Goal: Information Seeking & Learning: Understand process/instructions

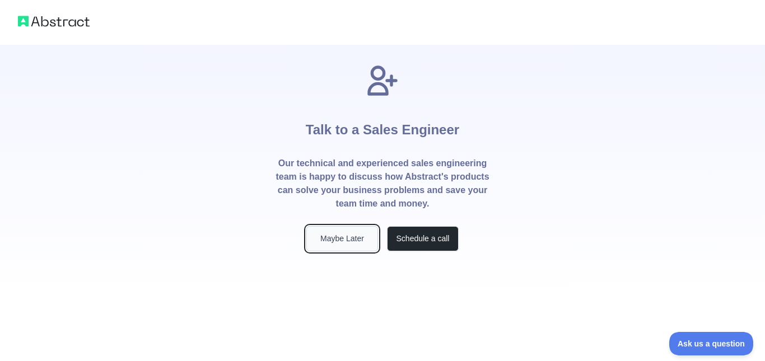
click at [360, 239] on button "Maybe Later" at bounding box center [342, 238] width 72 height 25
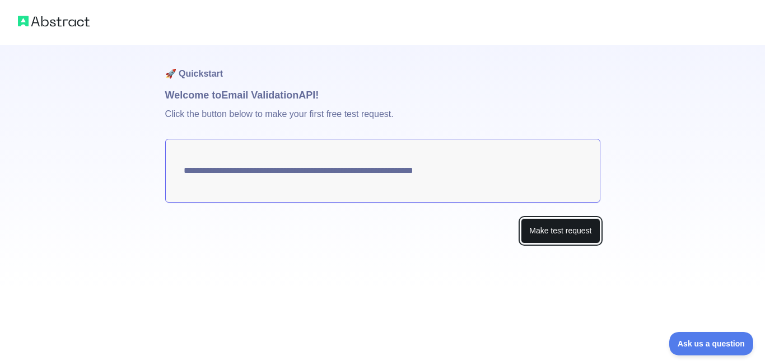
click at [547, 231] on button "Make test request" at bounding box center [560, 230] width 79 height 25
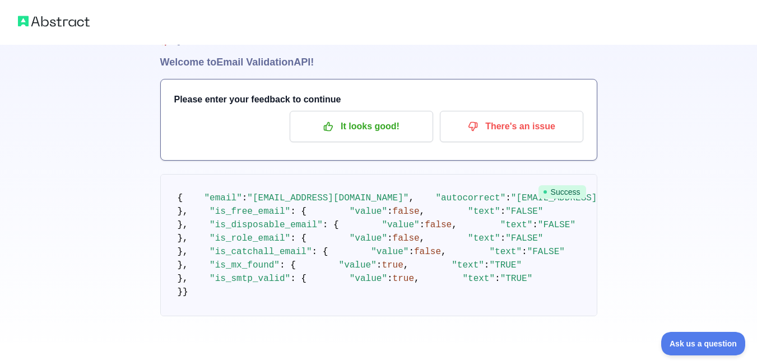
scroll to position [46, 0]
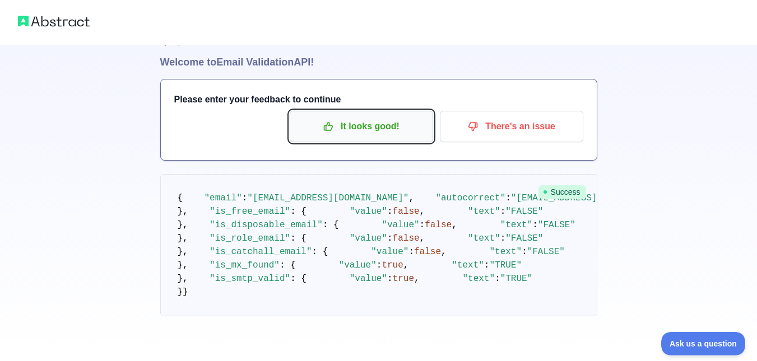
click at [385, 117] on p "It looks good!" at bounding box center [361, 126] width 127 height 19
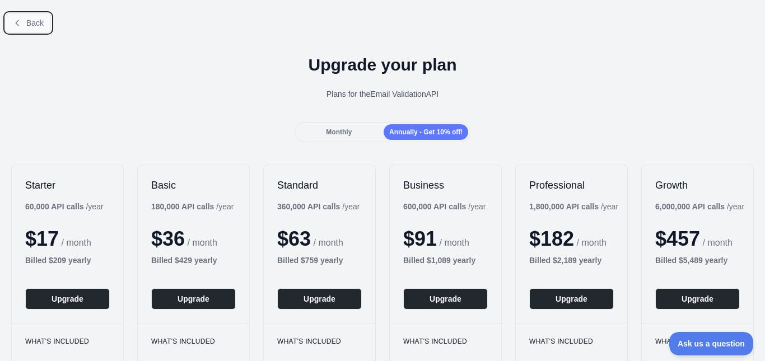
click at [44, 25] on button "Back" at bounding box center [28, 22] width 45 height 19
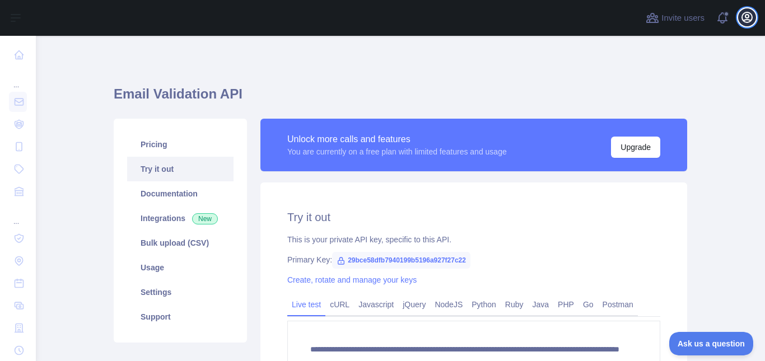
click at [750, 16] on icon "button" at bounding box center [746, 17] width 13 height 13
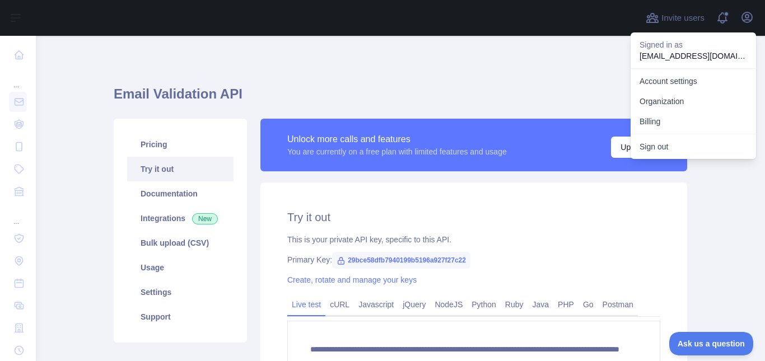
click at [542, 76] on div "**********" at bounding box center [400, 264] width 573 height 402
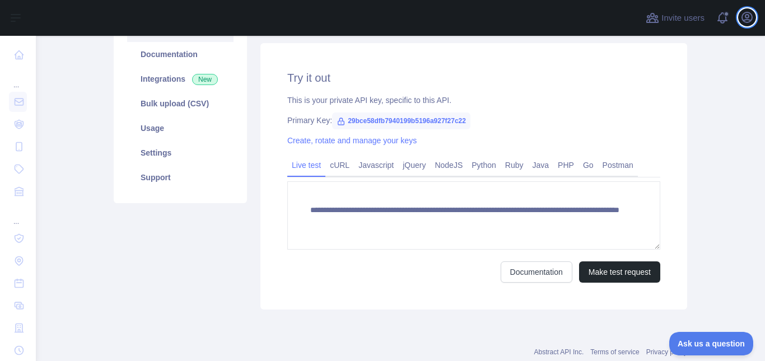
scroll to position [140, 0]
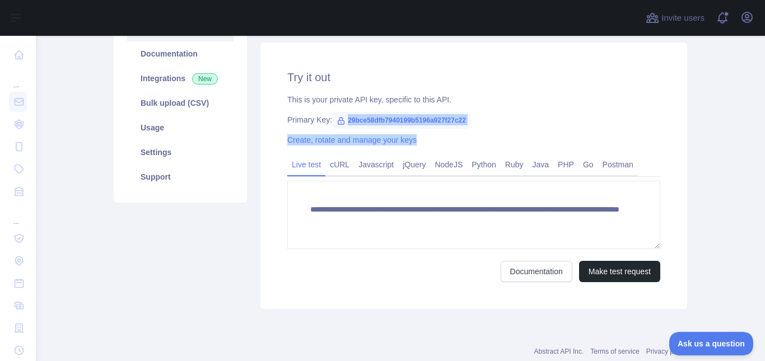
drag, startPoint x: 341, startPoint y: 122, endPoint x: 477, endPoint y: 125, distance: 135.6
click at [477, 125] on div "**********" at bounding box center [473, 176] width 427 height 267
click at [477, 125] on div "Primary Key: 29bce58dfb7940199b5196a927f27c22" at bounding box center [473, 119] width 373 height 11
drag, startPoint x: 341, startPoint y: 120, endPoint x: 467, endPoint y: 113, distance: 125.7
click at [467, 113] on div "**********" at bounding box center [473, 176] width 427 height 267
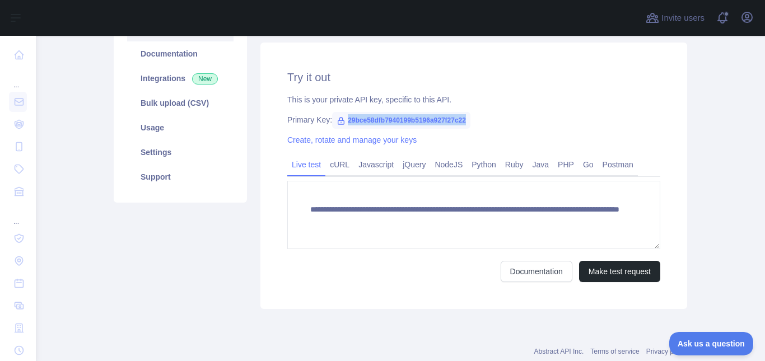
copy span "29bce58dfb7940199b5196a927f27c22"
click at [467, 113] on div "**********" at bounding box center [473, 176] width 427 height 267
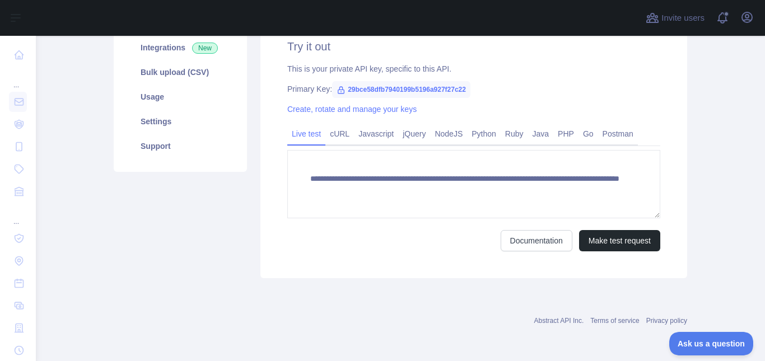
scroll to position [143, 0]
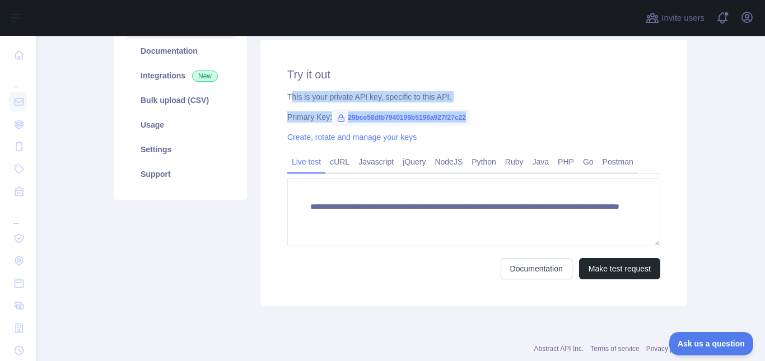
drag, startPoint x: 286, startPoint y: 96, endPoint x: 475, endPoint y: 114, distance: 189.6
click at [475, 114] on div "**********" at bounding box center [473, 173] width 427 height 267
copy div "his is your private API key, specific to this API. Primary Key: 29bce58dfb79401…"
click at [475, 114] on div "Primary Key: 29bce58dfb7940199b5196a927f27c22" at bounding box center [473, 116] width 373 height 11
drag, startPoint x: 283, startPoint y: 97, endPoint x: 478, endPoint y: 111, distance: 194.8
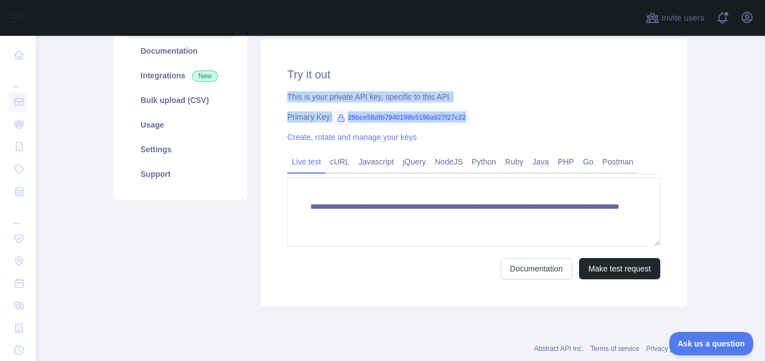
click at [478, 111] on div "**********" at bounding box center [473, 173] width 427 height 267
copy div "This is your private API key, specific to this API. Primary Key: 29bce58dfb7940…"
click at [478, 111] on div "Primary Key: 29bce58dfb7940199b5196a927f27c22" at bounding box center [473, 116] width 373 height 11
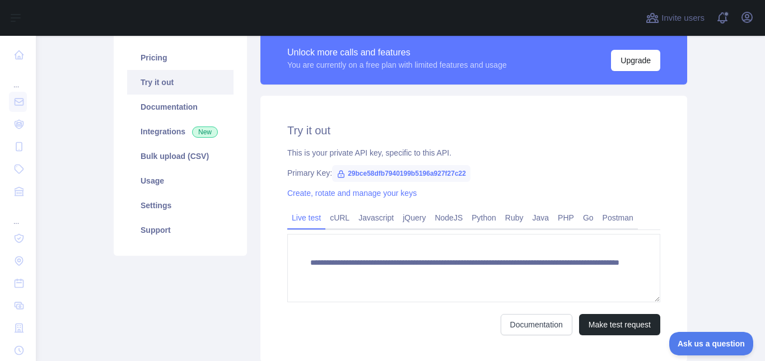
scroll to position [171, 0]
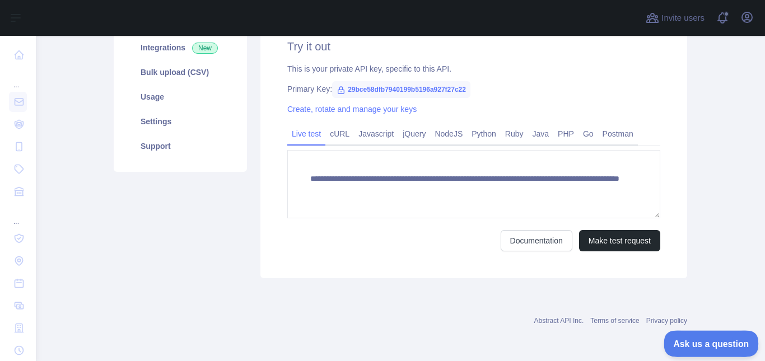
click at [677, 338] on span "Ask us a question" at bounding box center [706, 342] width 84 height 8
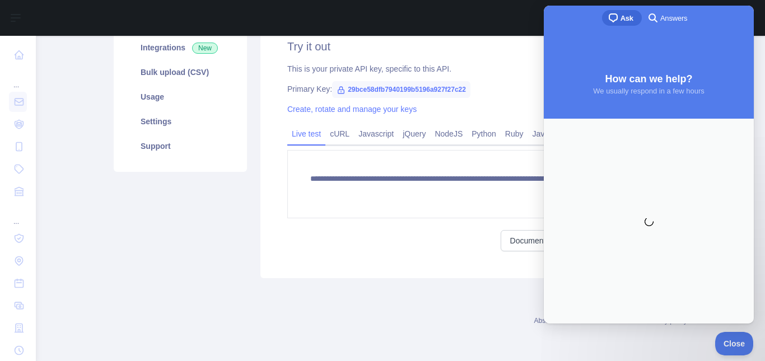
scroll to position [0, 0]
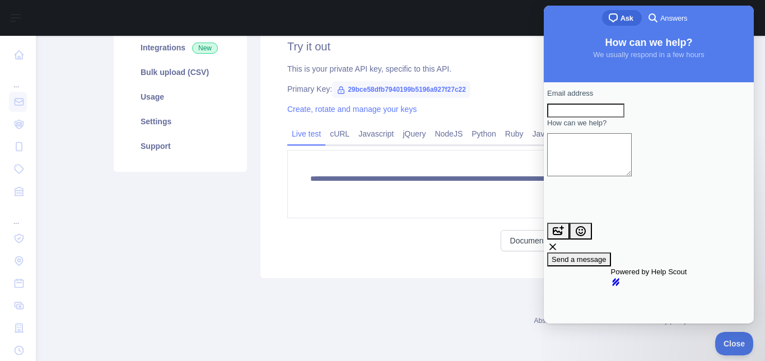
click at [610, 179] on div "Contact form" at bounding box center [648, 179] width 203 height 0
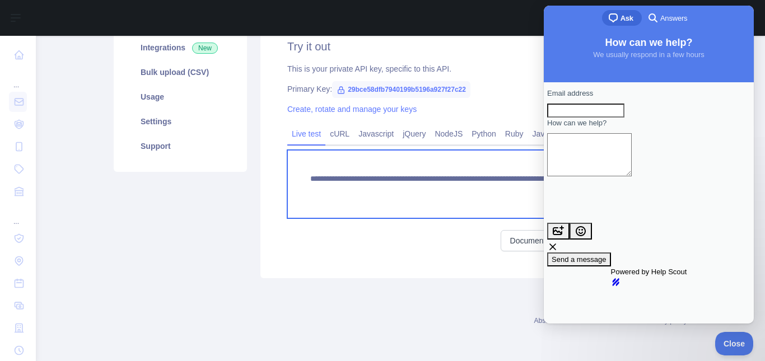
click at [426, 172] on textarea "**********" at bounding box center [473, 184] width 373 height 68
click at [292, 212] on textarea "**********" at bounding box center [473, 184] width 373 height 68
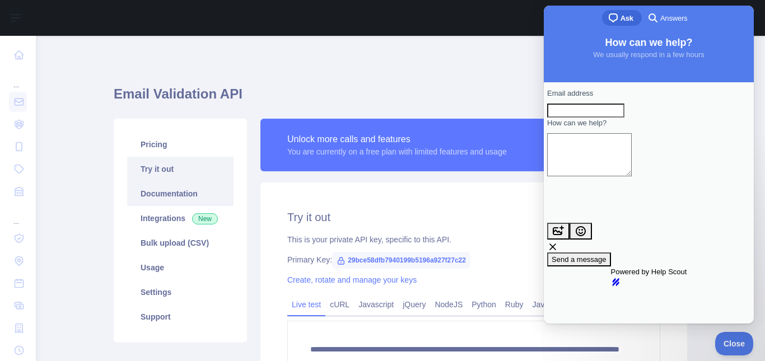
click at [176, 191] on link "Documentation" at bounding box center [180, 193] width 106 height 25
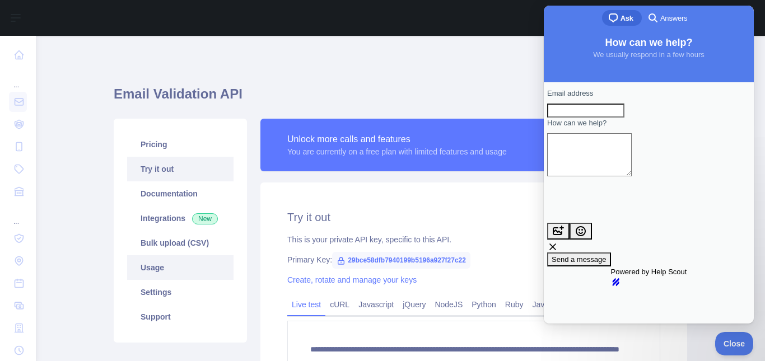
click at [168, 274] on link "Usage" at bounding box center [180, 267] width 106 height 25
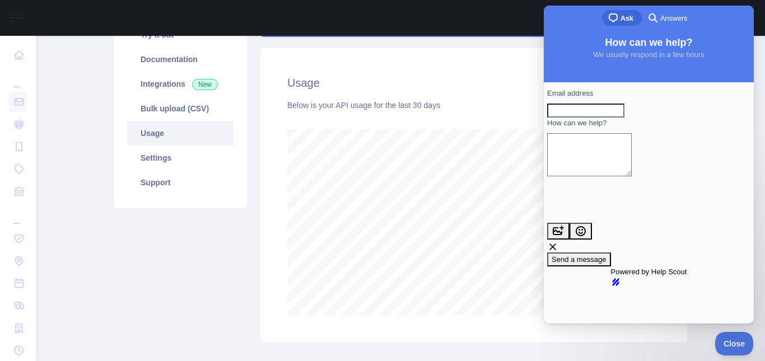
scroll to position [198, 0]
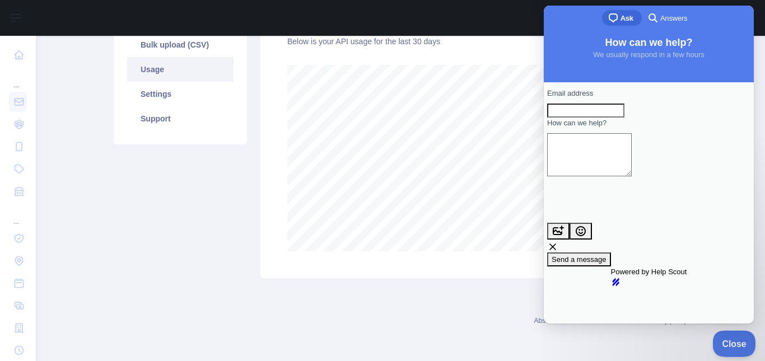
click at [738, 333] on button "Close" at bounding box center [731, 342] width 38 height 24
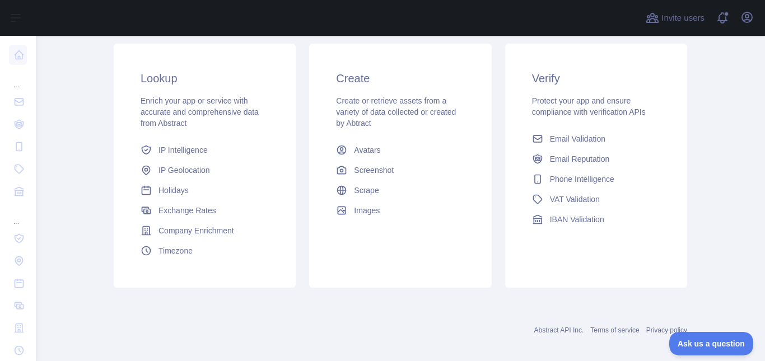
scroll to position [197, 0]
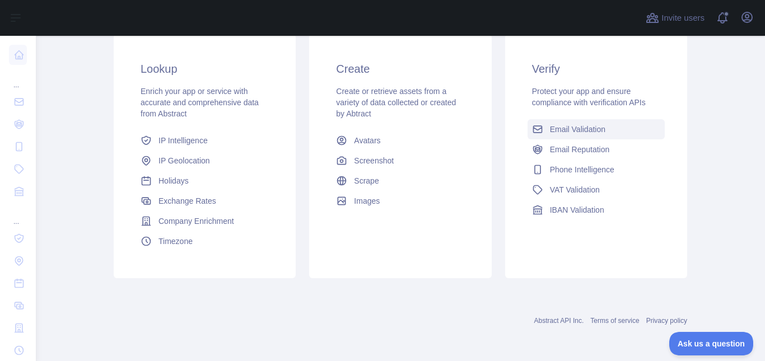
click at [564, 129] on span "Email Validation" at bounding box center [577, 129] width 55 height 11
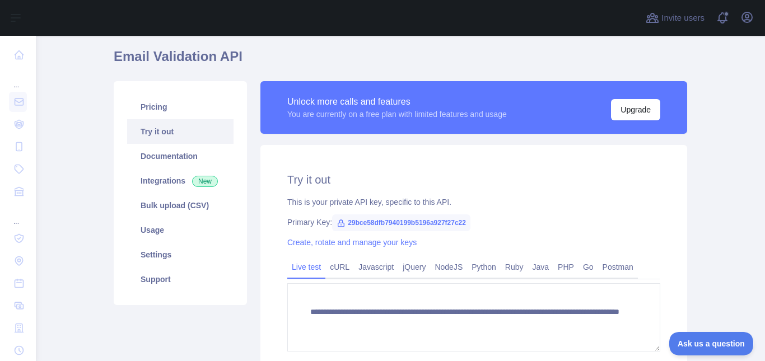
scroll to position [12, 0]
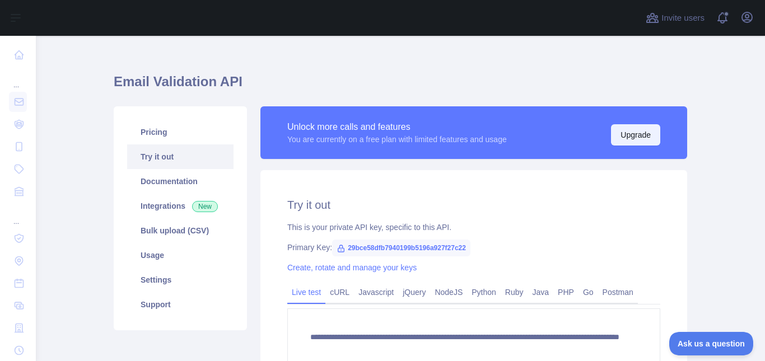
click at [621, 141] on button "Upgrade" at bounding box center [635, 134] width 49 height 21
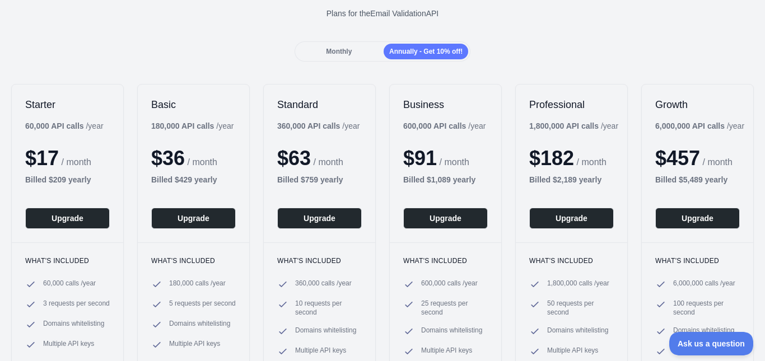
scroll to position [84, 0]
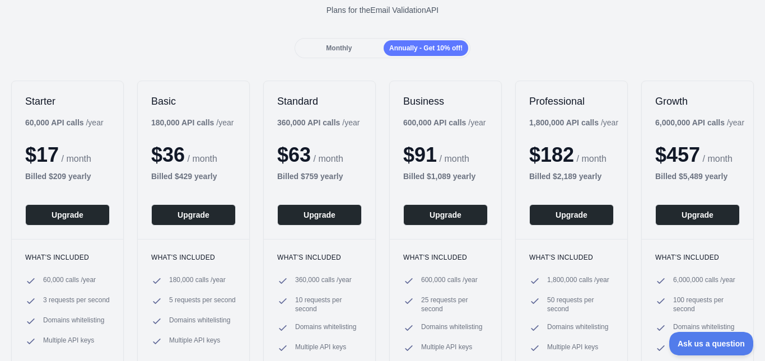
click at [338, 40] on div "Monthly Annually - Get 10% off!" at bounding box center [383, 48] width 176 height 20
click at [336, 49] on span "Monthly" at bounding box center [339, 48] width 26 height 8
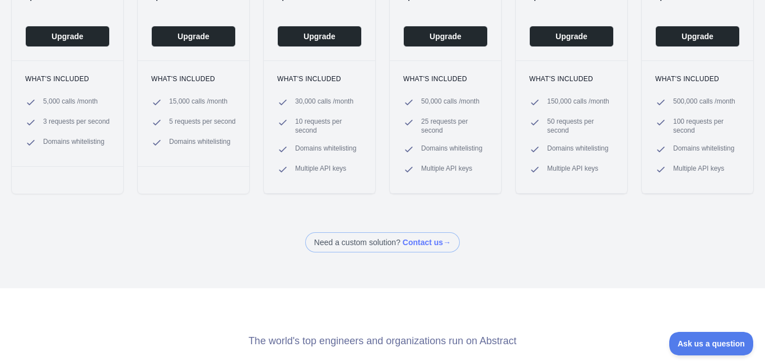
scroll to position [0, 0]
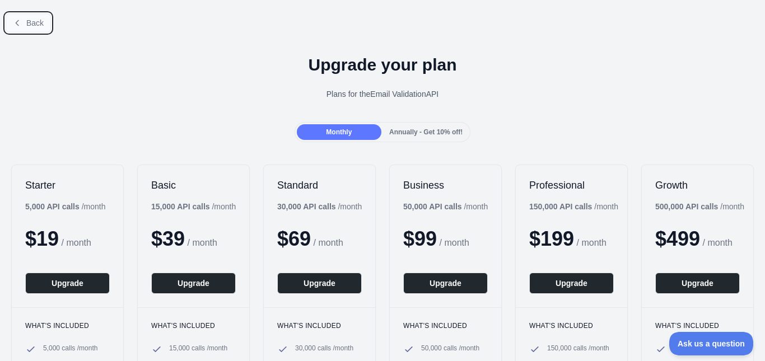
click at [23, 18] on button "Back" at bounding box center [28, 22] width 45 height 19
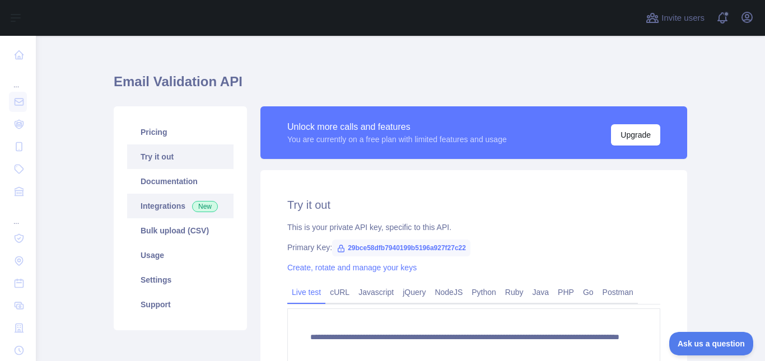
click at [194, 204] on span "New" at bounding box center [205, 206] width 26 height 11
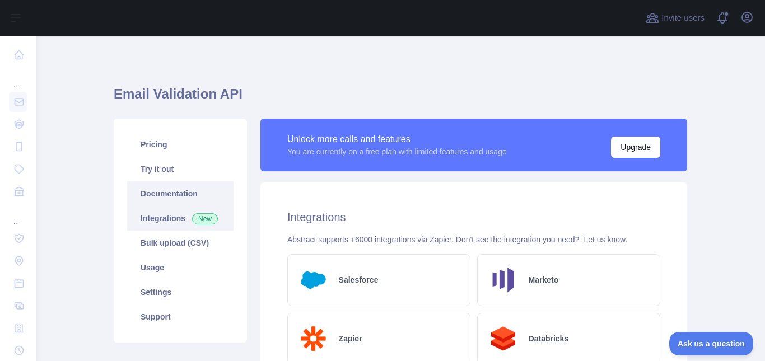
click at [166, 192] on link "Documentation" at bounding box center [180, 193] width 106 height 25
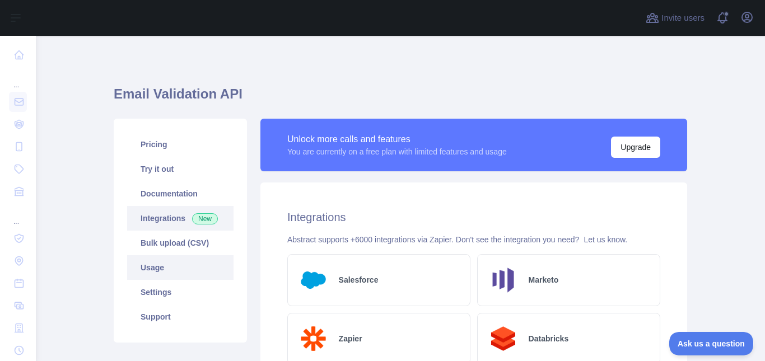
click at [190, 276] on link "Usage" at bounding box center [180, 267] width 106 height 25
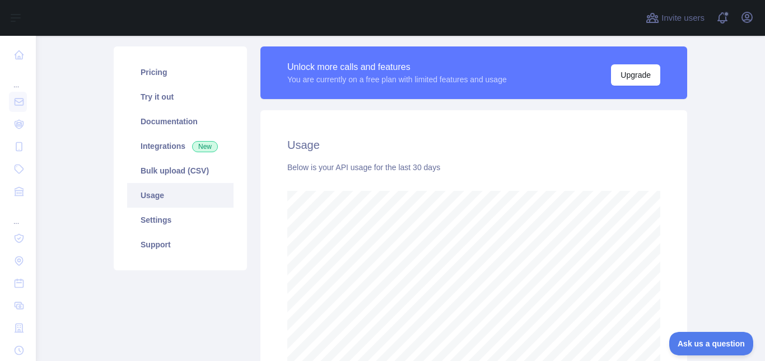
scroll to position [74, 0]
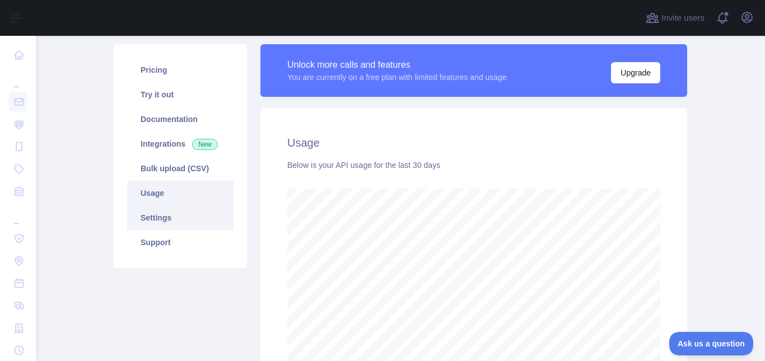
click at [190, 207] on link "Settings" at bounding box center [180, 218] width 106 height 25
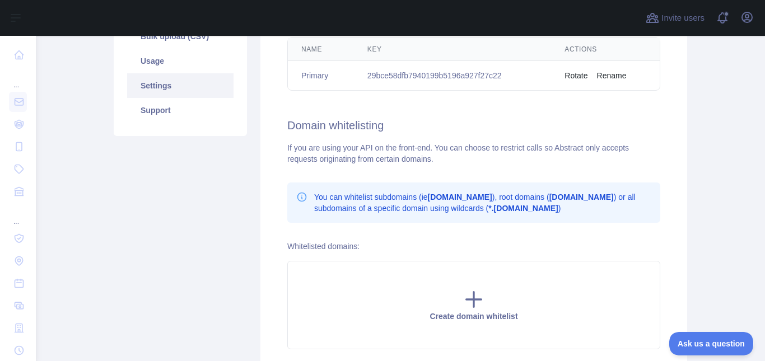
scroll to position [206, 0]
click at [169, 124] on div "Pricing Try it out Documentation Integrations New Bulk upload (CSV) Usage Setti…" at bounding box center [180, 25] width 133 height 224
click at [167, 119] on link "Support" at bounding box center [180, 111] width 106 height 25
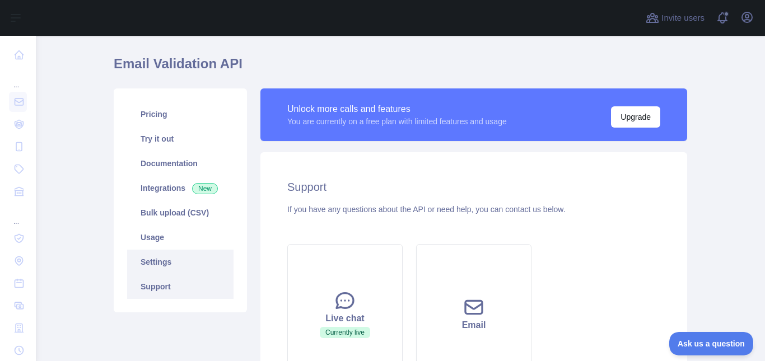
scroll to position [20, 0]
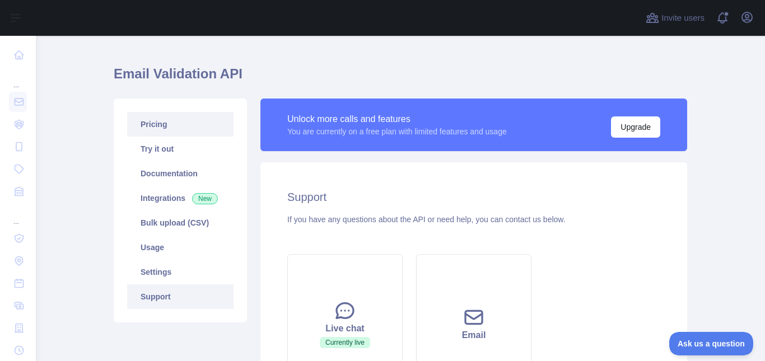
click at [171, 136] on link "Pricing" at bounding box center [180, 124] width 106 height 25
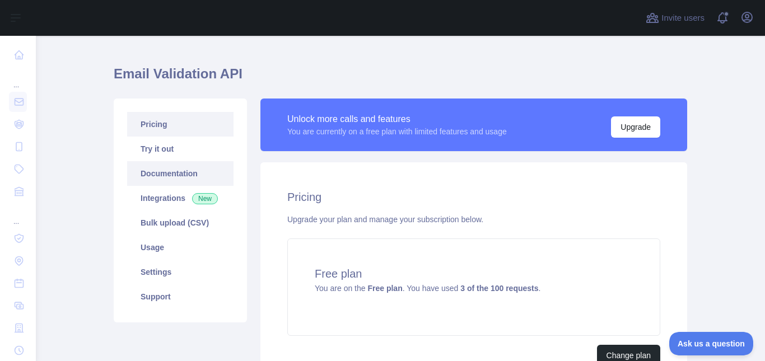
click at [175, 162] on link "Documentation" at bounding box center [180, 173] width 106 height 25
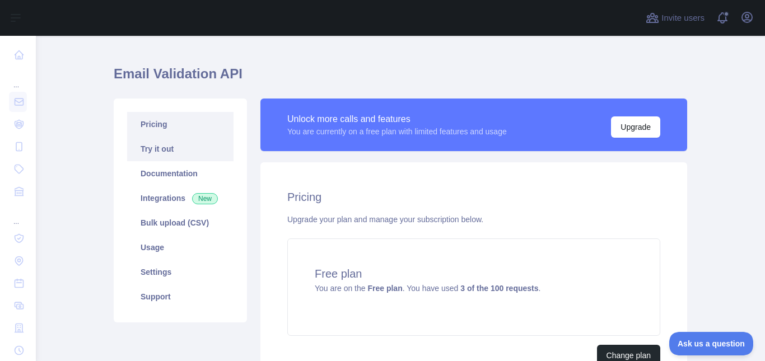
click at [169, 151] on link "Try it out" at bounding box center [180, 149] width 106 height 25
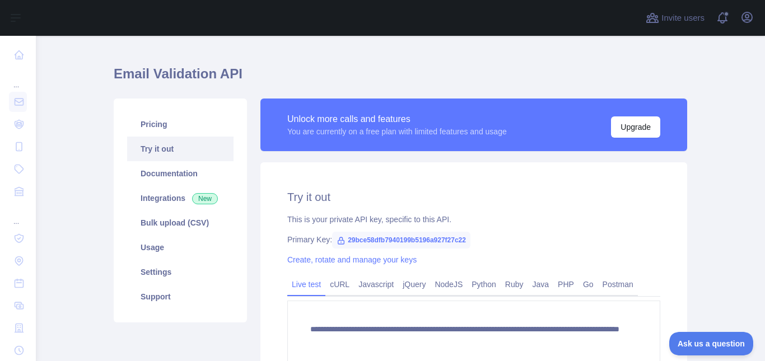
click at [449, 141] on div "Unlock more calls and features You are currently on a free plan with limited fe…" at bounding box center [473, 125] width 427 height 53
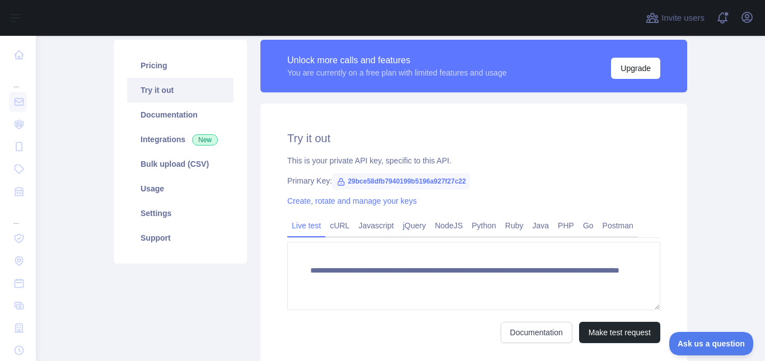
scroll to position [84, 0]
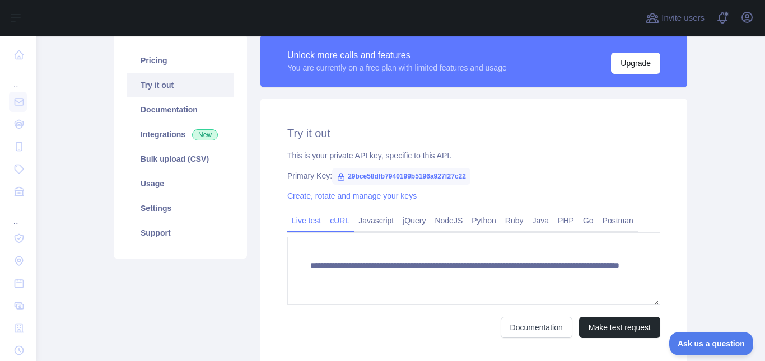
click at [341, 225] on link "cURL" at bounding box center [339, 221] width 29 height 18
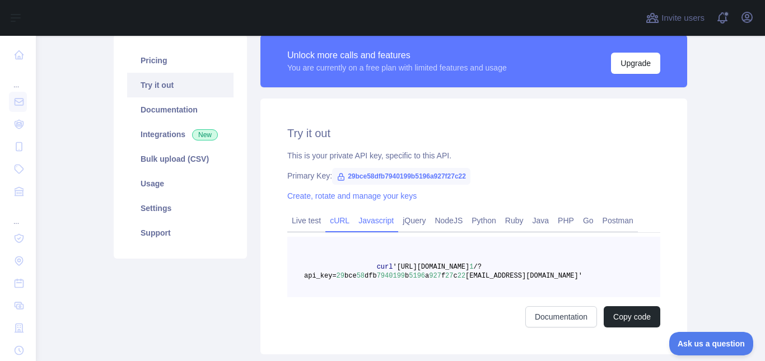
click at [364, 225] on link "Javascript" at bounding box center [376, 221] width 44 height 18
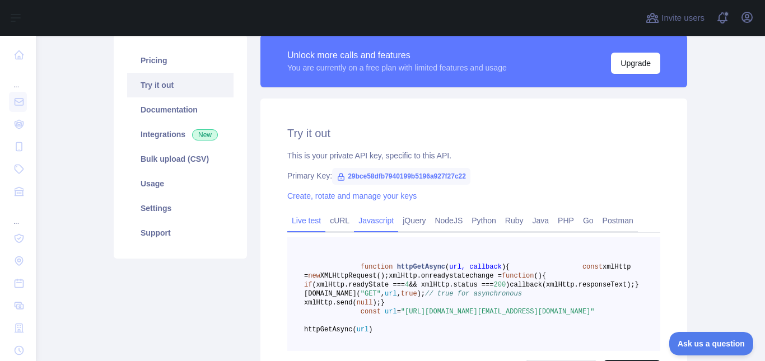
click at [301, 222] on link "Live test" at bounding box center [306, 221] width 38 height 18
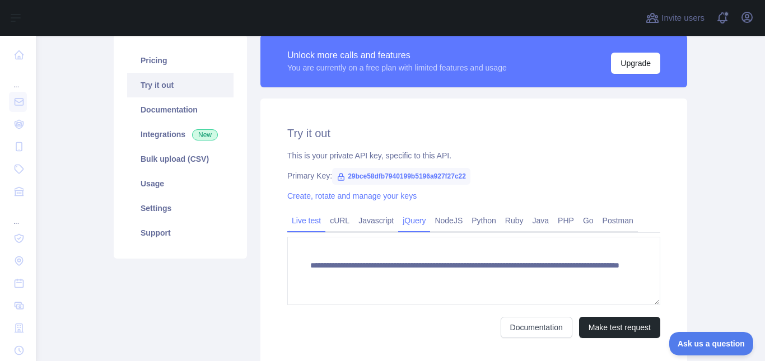
click at [421, 222] on link "jQuery" at bounding box center [414, 221] width 32 height 18
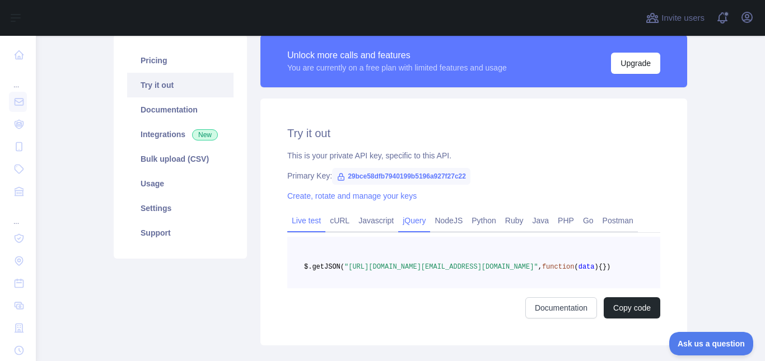
click at [319, 217] on link "Live test" at bounding box center [306, 221] width 38 height 18
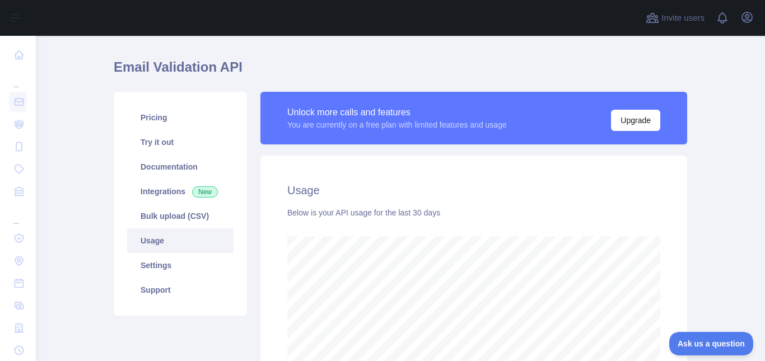
scroll to position [46, 0]
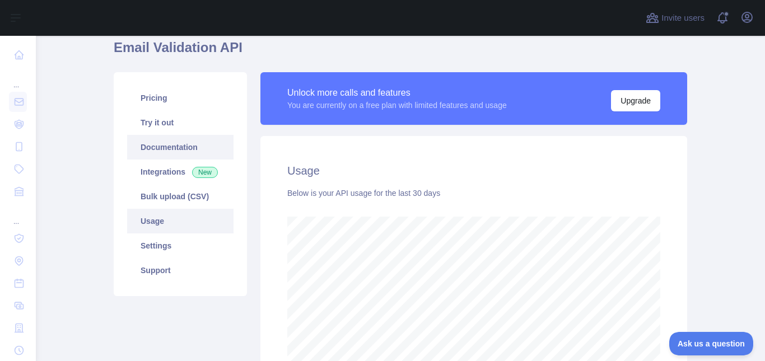
click at [170, 144] on link "Documentation" at bounding box center [180, 147] width 106 height 25
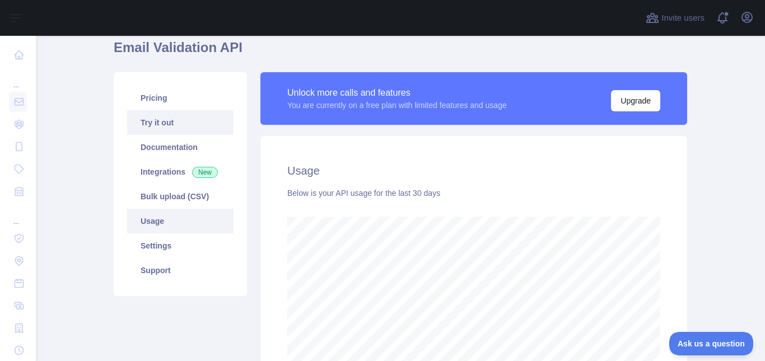
click at [168, 130] on link "Try it out" at bounding box center [180, 122] width 106 height 25
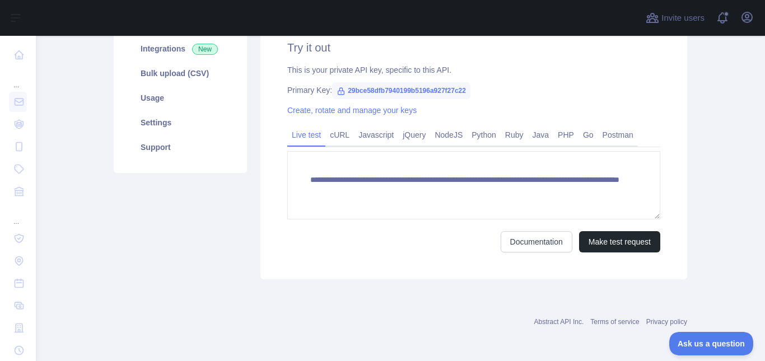
scroll to position [171, 0]
click at [206, 100] on link "Usage" at bounding box center [180, 97] width 106 height 25
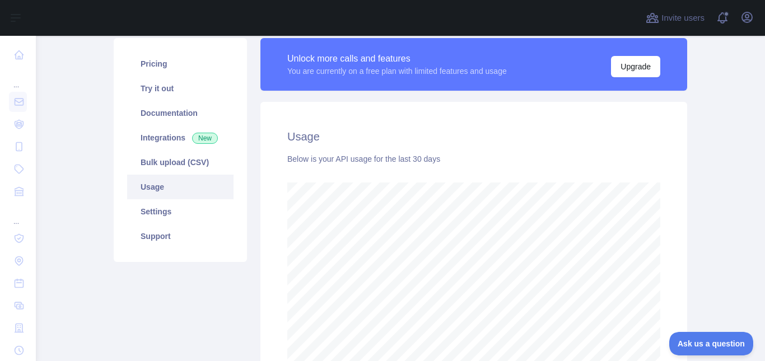
scroll to position [68, 0]
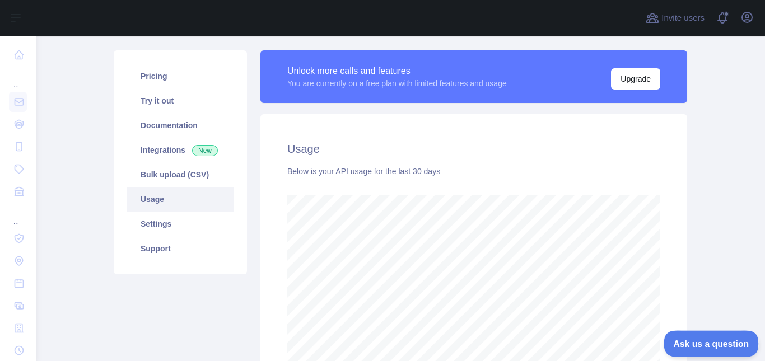
click at [693, 334] on button "Ask us a question" at bounding box center [706, 342] width 84 height 24
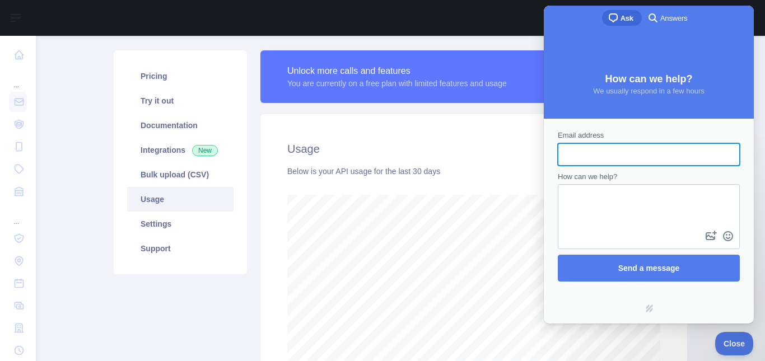
scroll to position [0, 0]
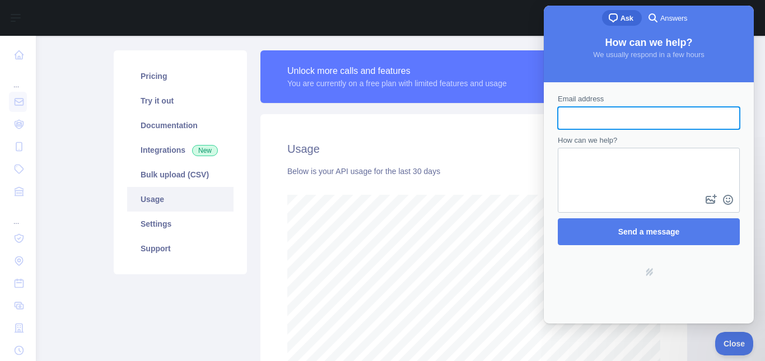
click at [616, 149] on textarea "How can we help?" at bounding box center [649, 170] width 180 height 43
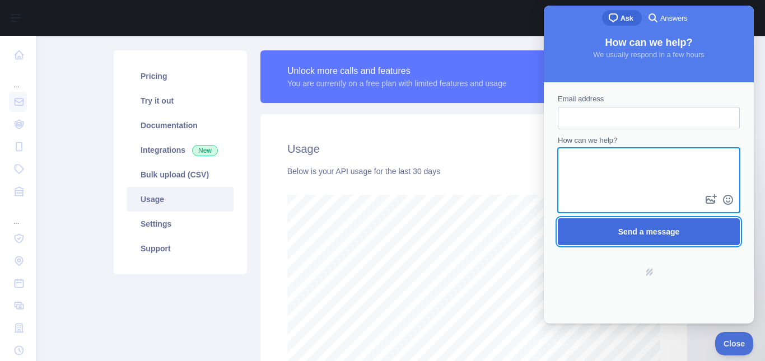
click at [641, 232] on span "Send a message" at bounding box center [649, 231] width 62 height 9
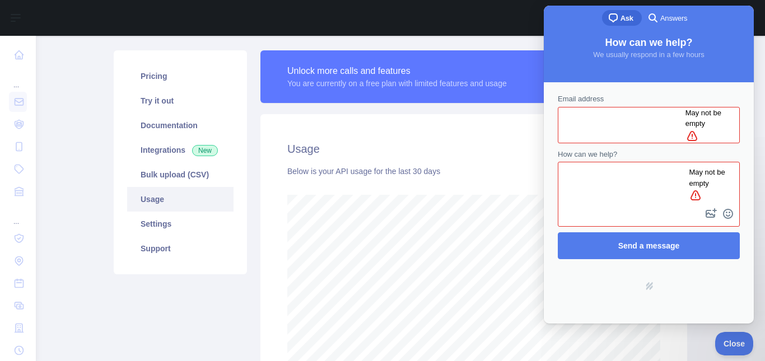
click at [631, 119] on input "Email address" at bounding box center [626, 125] width 119 height 20
click at [671, 20] on span "Answers" at bounding box center [673, 18] width 27 height 11
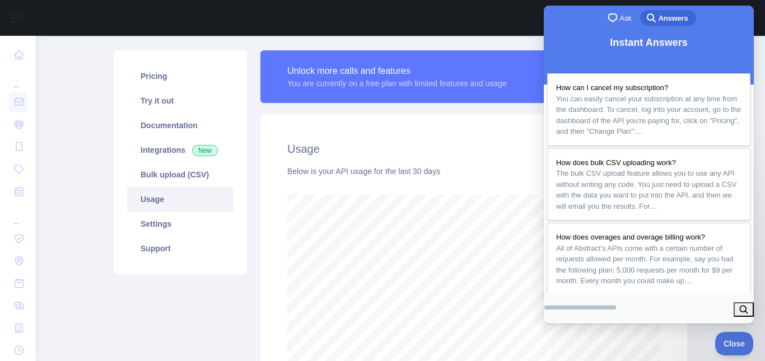
type input "*"
type input "**********"
click button "search" at bounding box center [744, 309] width 20 height 15
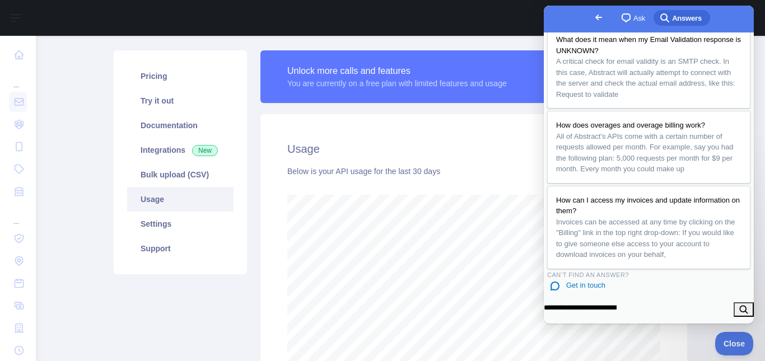
scroll to position [295, 0]
click at [507, 158] on div "Usage Below is your API usage for the last 30 days" at bounding box center [473, 261] width 427 height 294
drag, startPoint x: 410, startPoint y: 129, endPoint x: 428, endPoint y: 178, distance: 51.9
click at [428, 178] on div "Usage Below is your API usage for the last 30 days" at bounding box center [473, 261] width 427 height 294
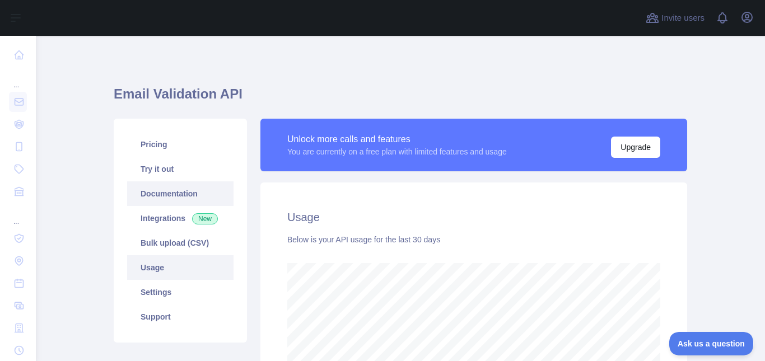
click at [161, 199] on link "Documentation" at bounding box center [180, 193] width 106 height 25
click at [169, 262] on link "Usage" at bounding box center [180, 267] width 106 height 25
click at [176, 171] on link "Try it out" at bounding box center [180, 169] width 106 height 25
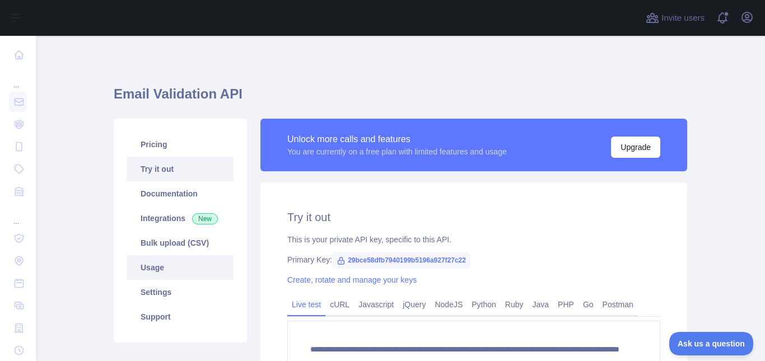
click at [148, 262] on link "Usage" at bounding box center [180, 267] width 106 height 25
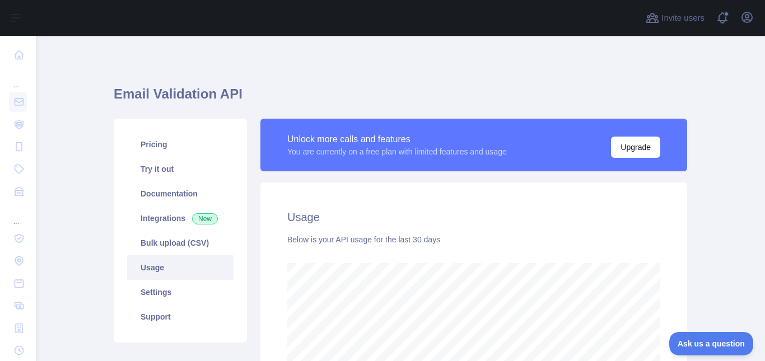
scroll to position [325, 721]
click at [166, 162] on link "Try it out" at bounding box center [180, 169] width 106 height 25
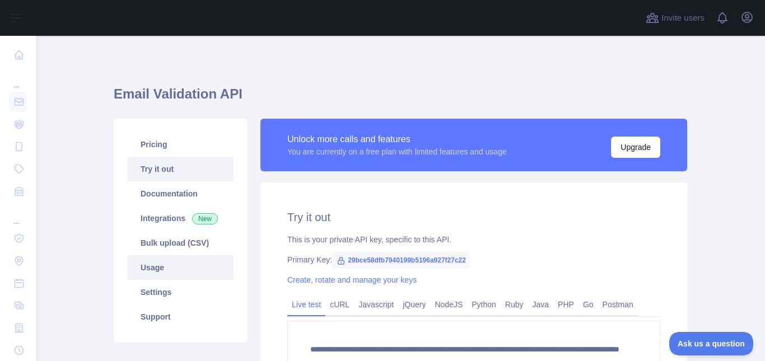
click at [160, 256] on link "Usage" at bounding box center [180, 267] width 106 height 25
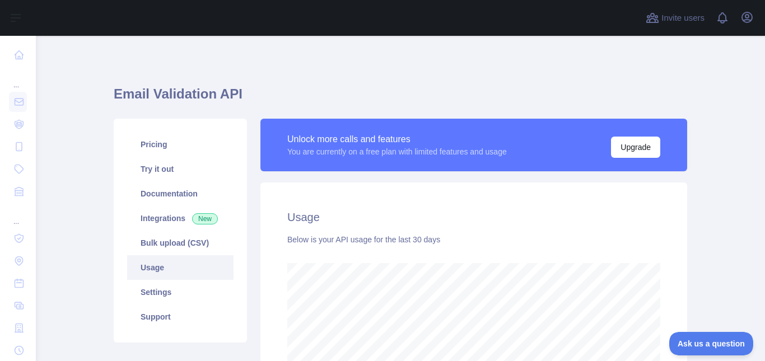
scroll to position [325, 721]
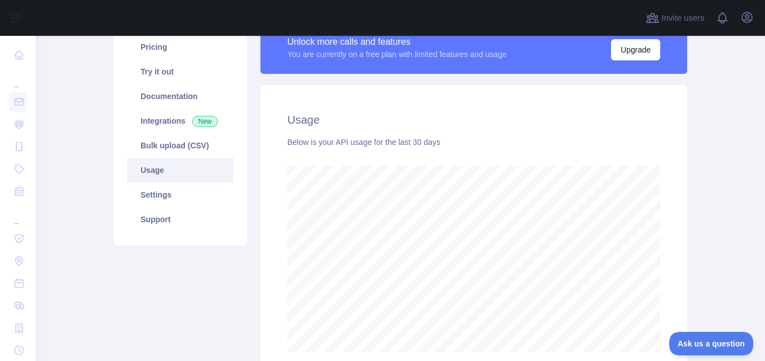
scroll to position [102, 0]
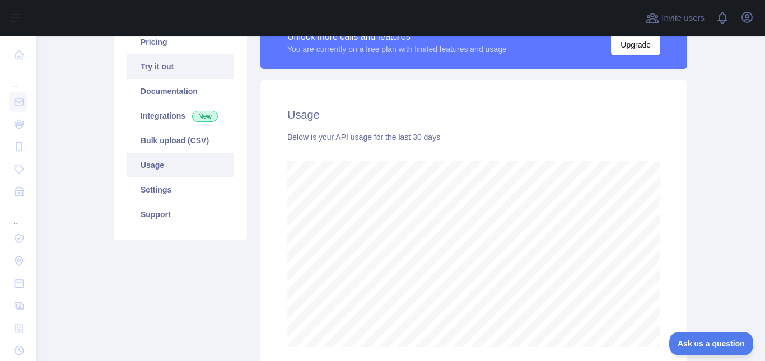
click at [164, 71] on link "Try it out" at bounding box center [180, 66] width 106 height 25
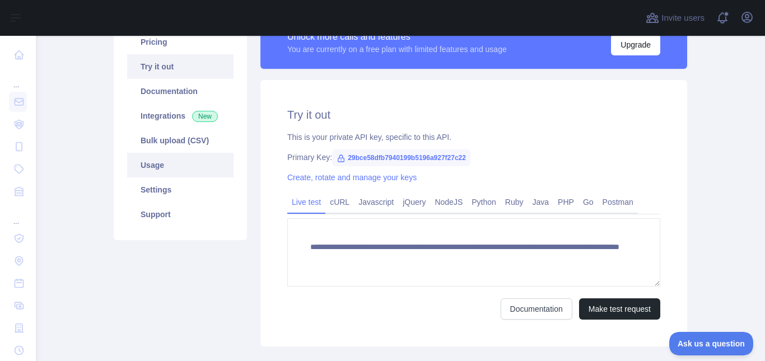
click at [155, 170] on link "Usage" at bounding box center [180, 165] width 106 height 25
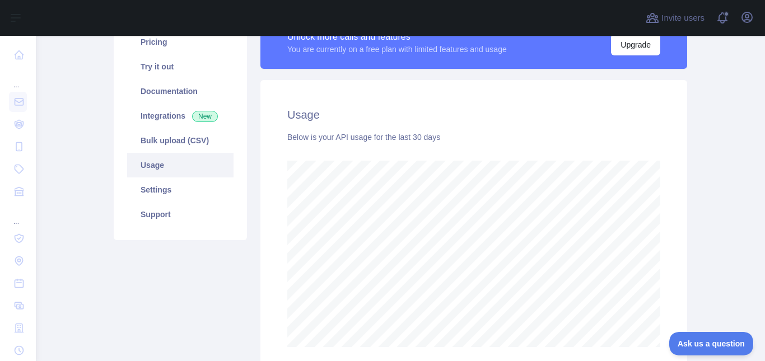
scroll to position [325, 721]
click at [171, 269] on div "Pricing Try it out Documentation Integrations New Bulk upload (CSV) Usage Setti…" at bounding box center [180, 195] width 147 height 358
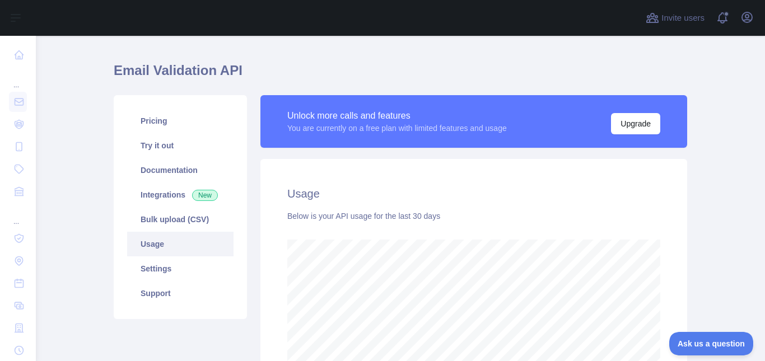
scroll to position [0, 0]
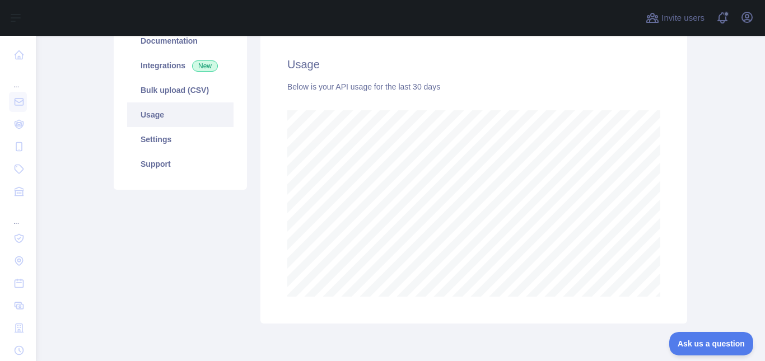
scroll to position [152, 0]
